Goal: Book appointment/travel/reservation

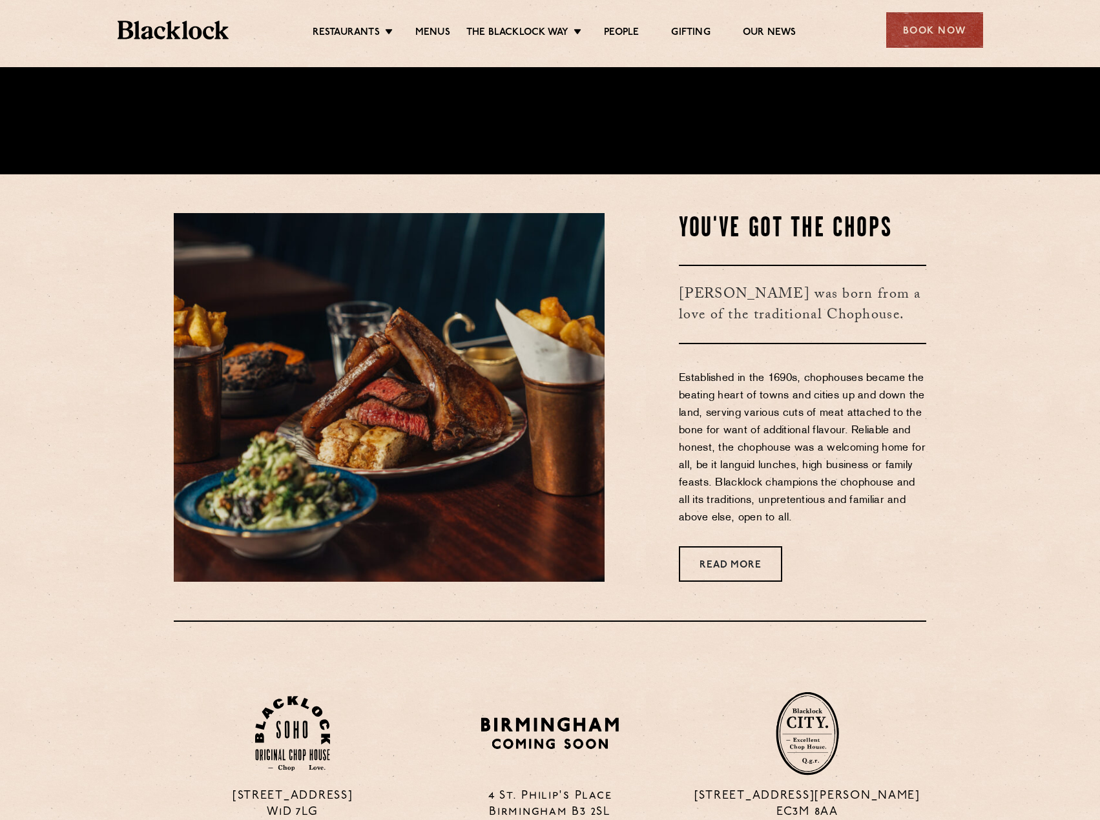
scroll to position [1098, 0]
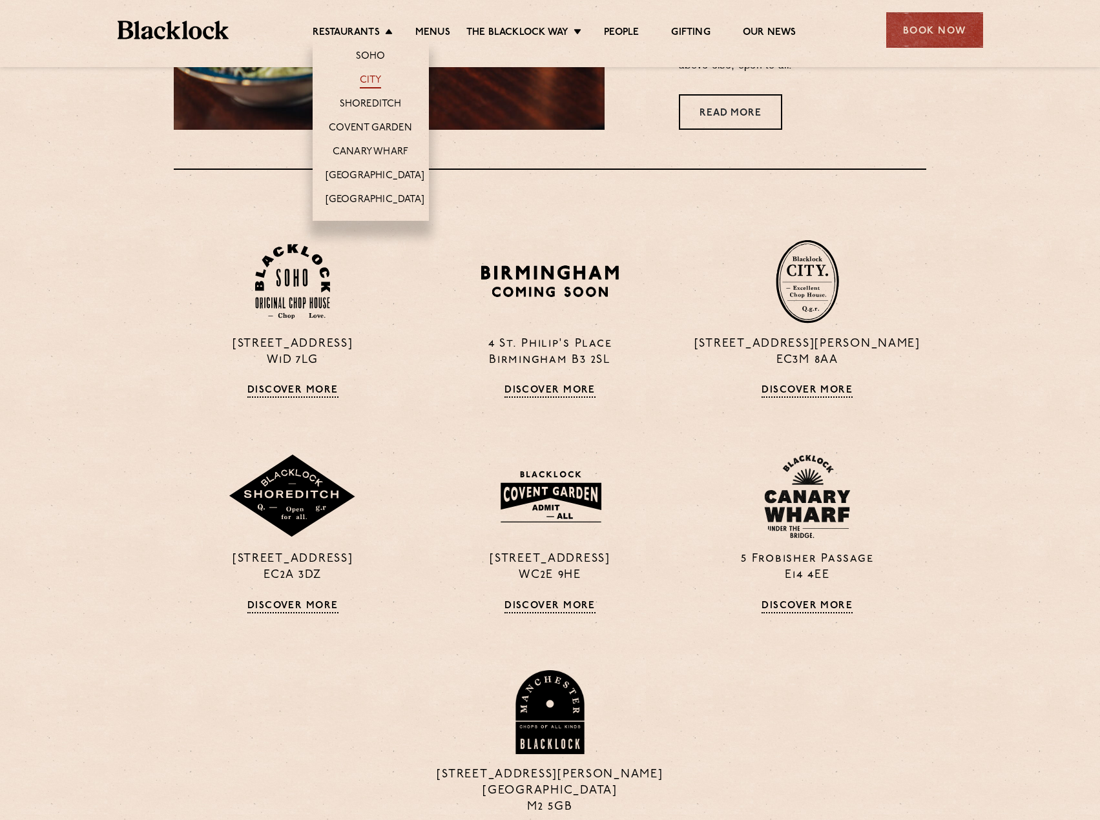
click at [378, 75] on link "City" at bounding box center [371, 81] width 22 height 14
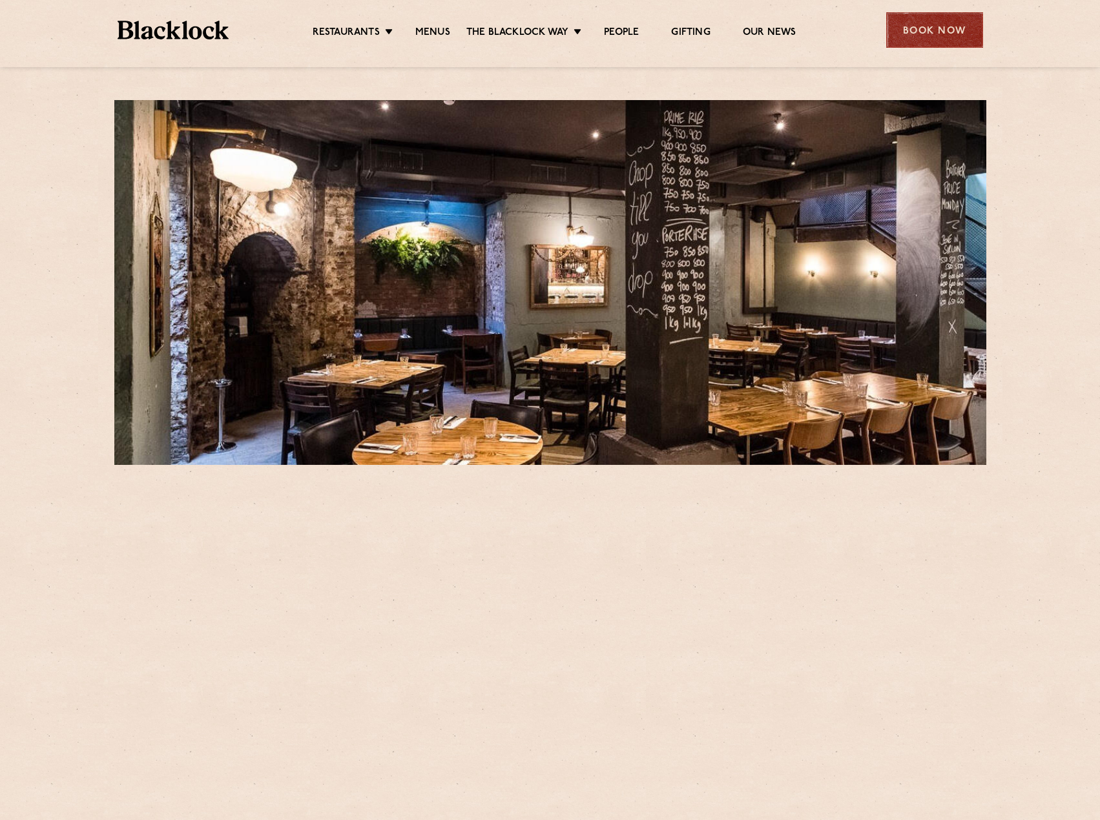
click at [931, 30] on div "Book Now" at bounding box center [934, 30] width 97 height 36
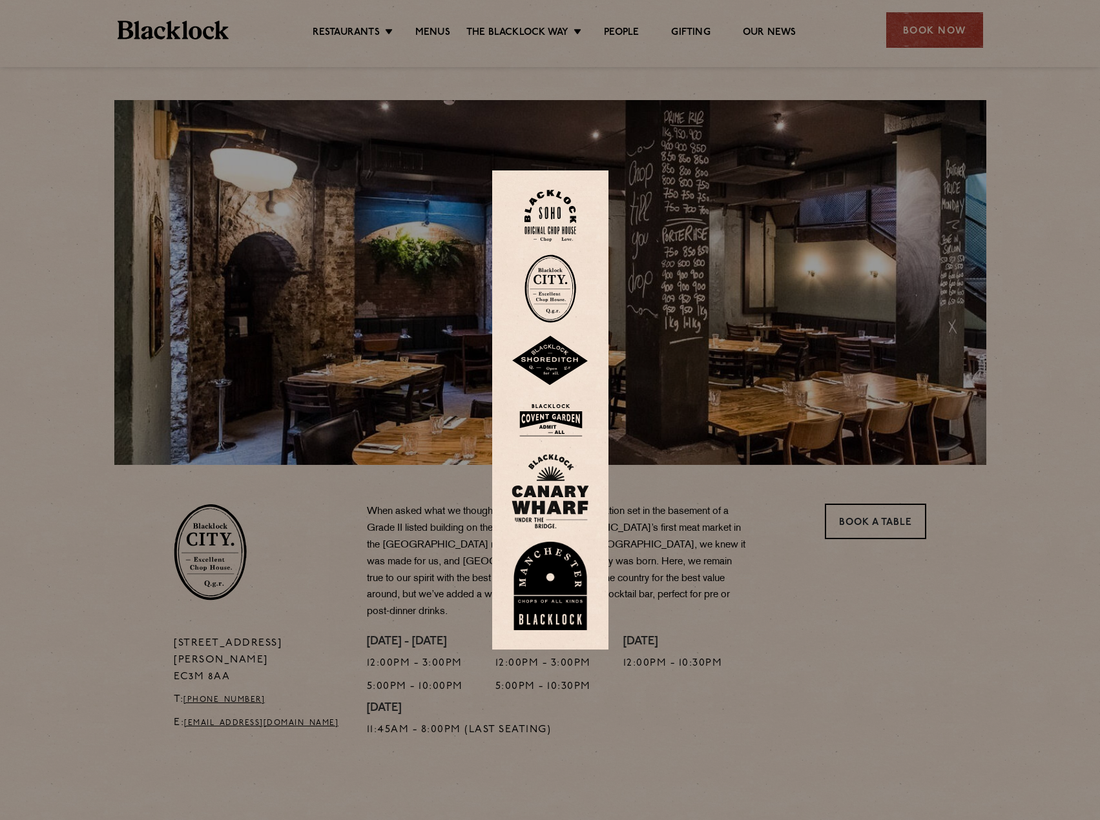
click at [546, 283] on img at bounding box center [550, 288] width 52 height 68
